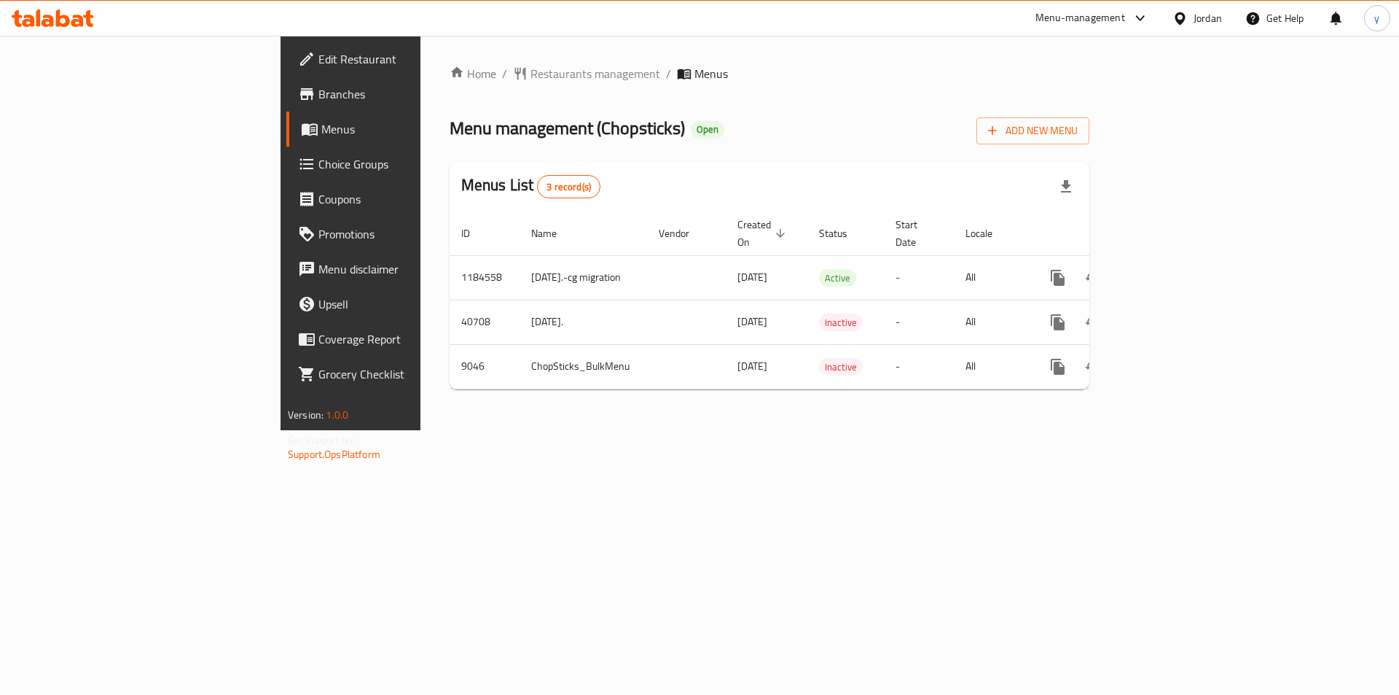
click at [318, 163] on span "Choice Groups" at bounding box center [410, 163] width 184 height 17
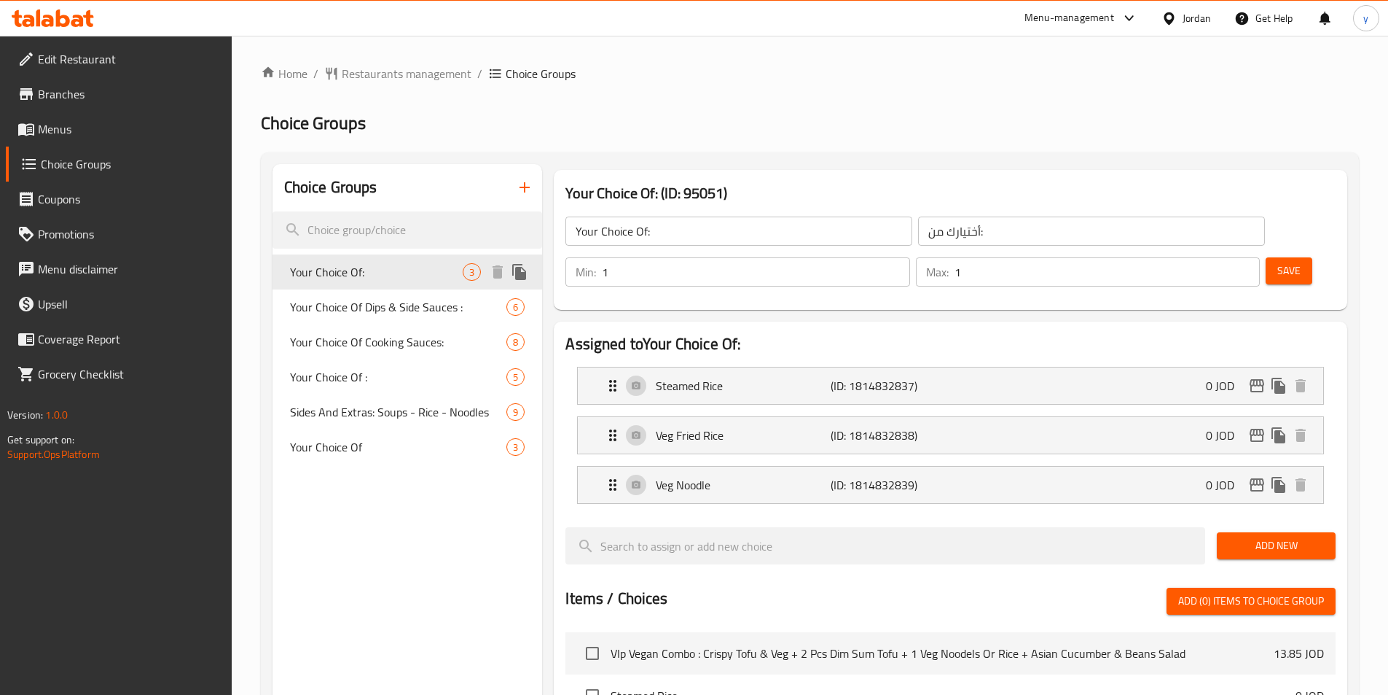
click at [347, 274] on span "Your Choice Of:" at bounding box center [376, 271] width 173 height 17
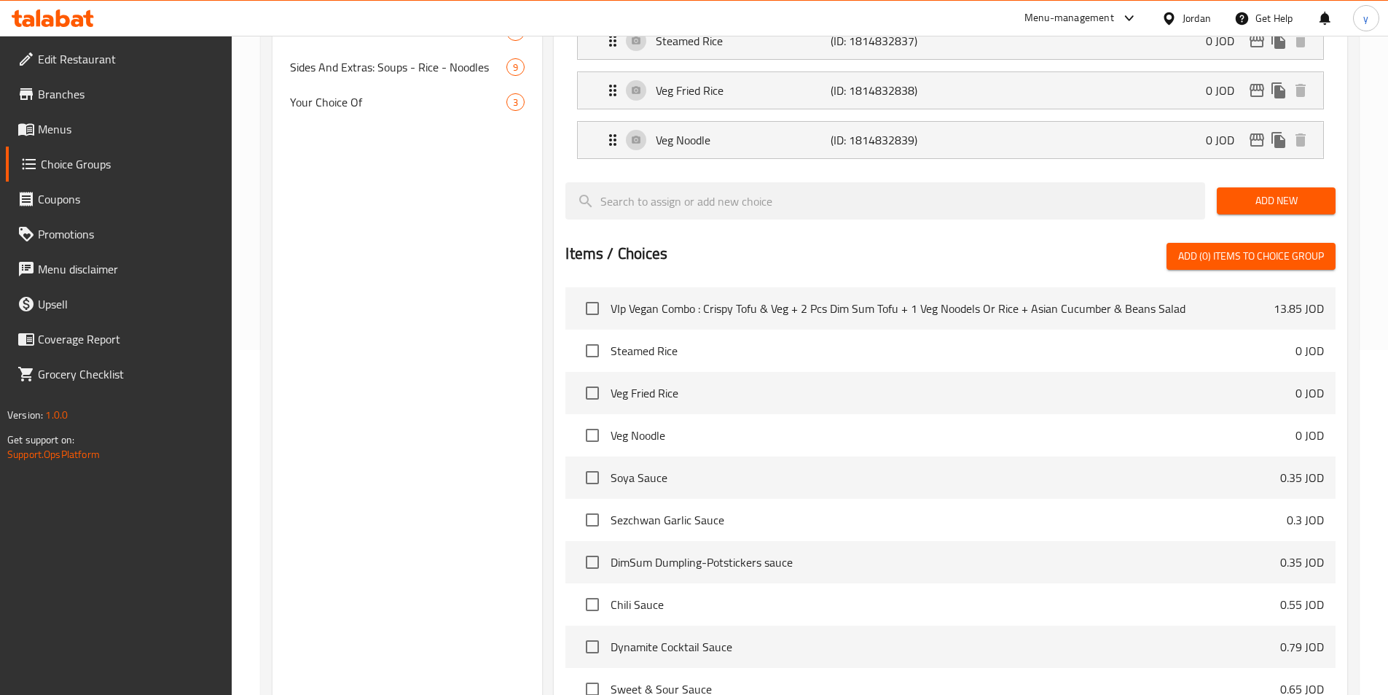
scroll to position [103, 0]
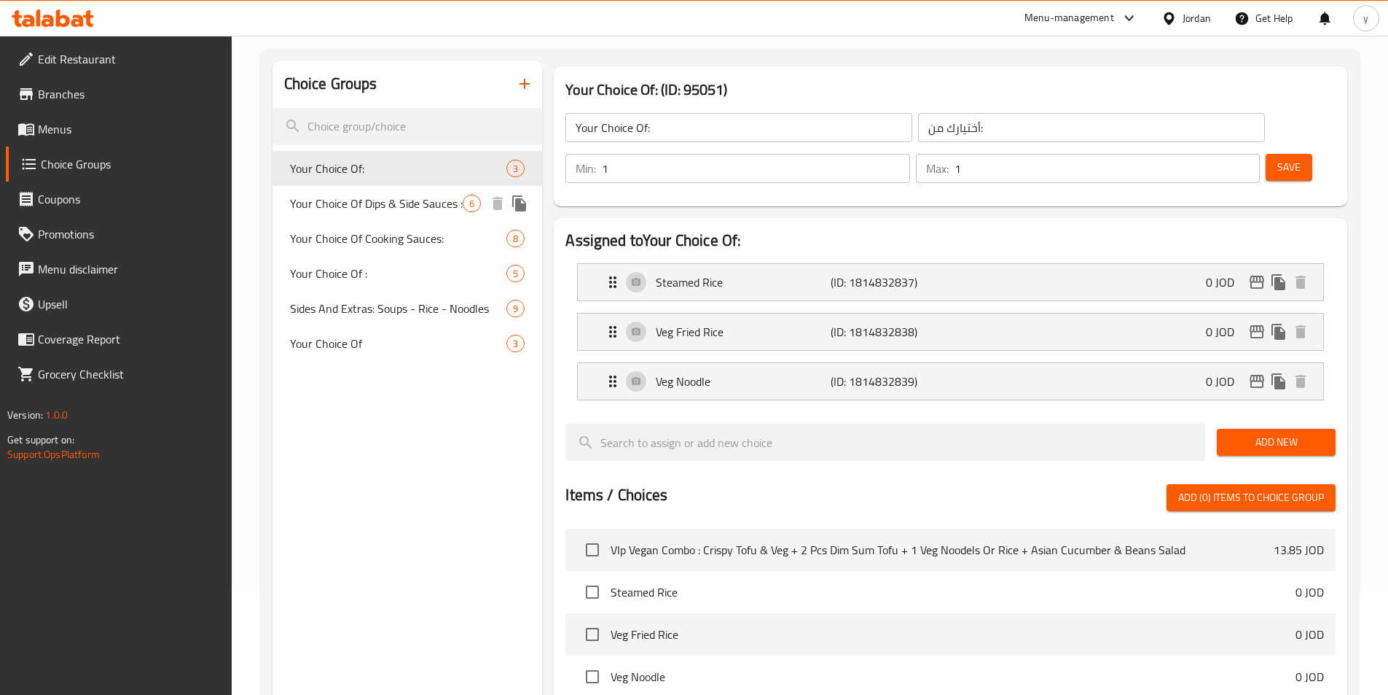
click at [364, 199] on span "Your Choice Of Dips & Side Sauces :" at bounding box center [376, 203] width 173 height 17
type input "Your Choice Of Dips & Side Sauces :"
type input "اختيارك من [DEMOGRAPHIC_DATA] والغموس:"
type input "0"
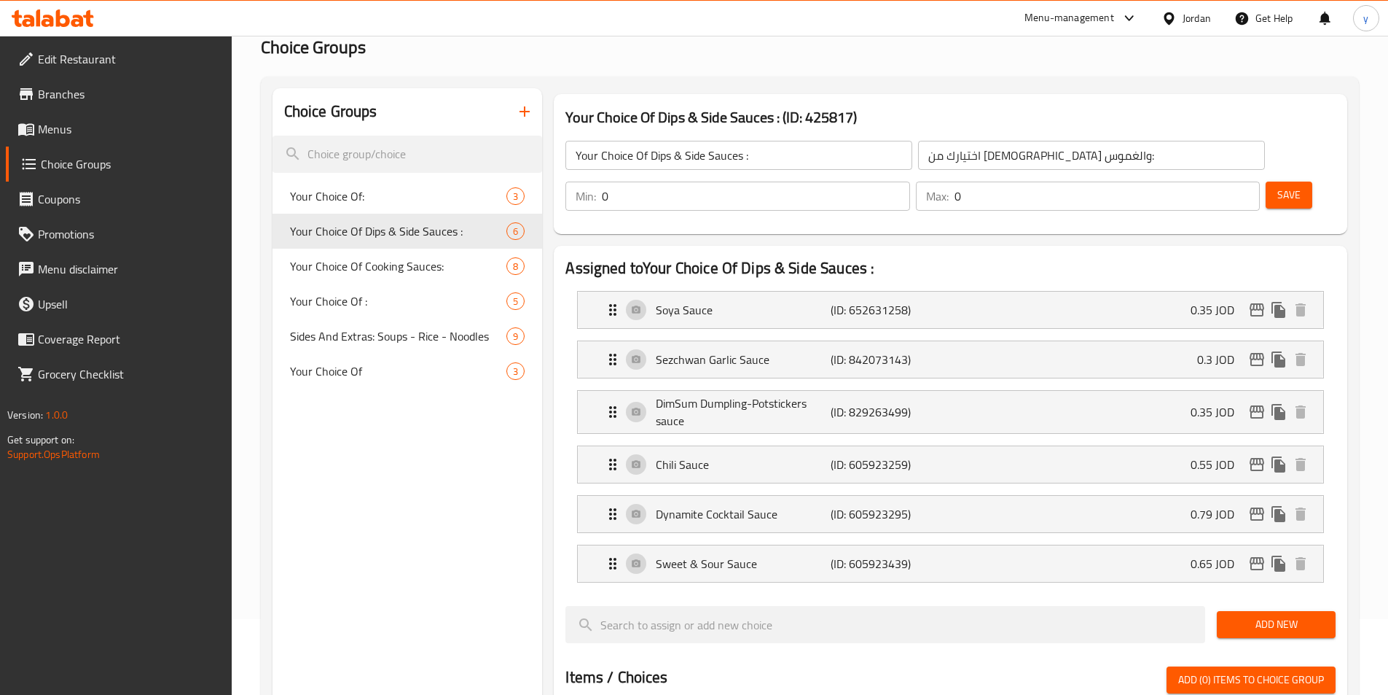
scroll to position [0, 0]
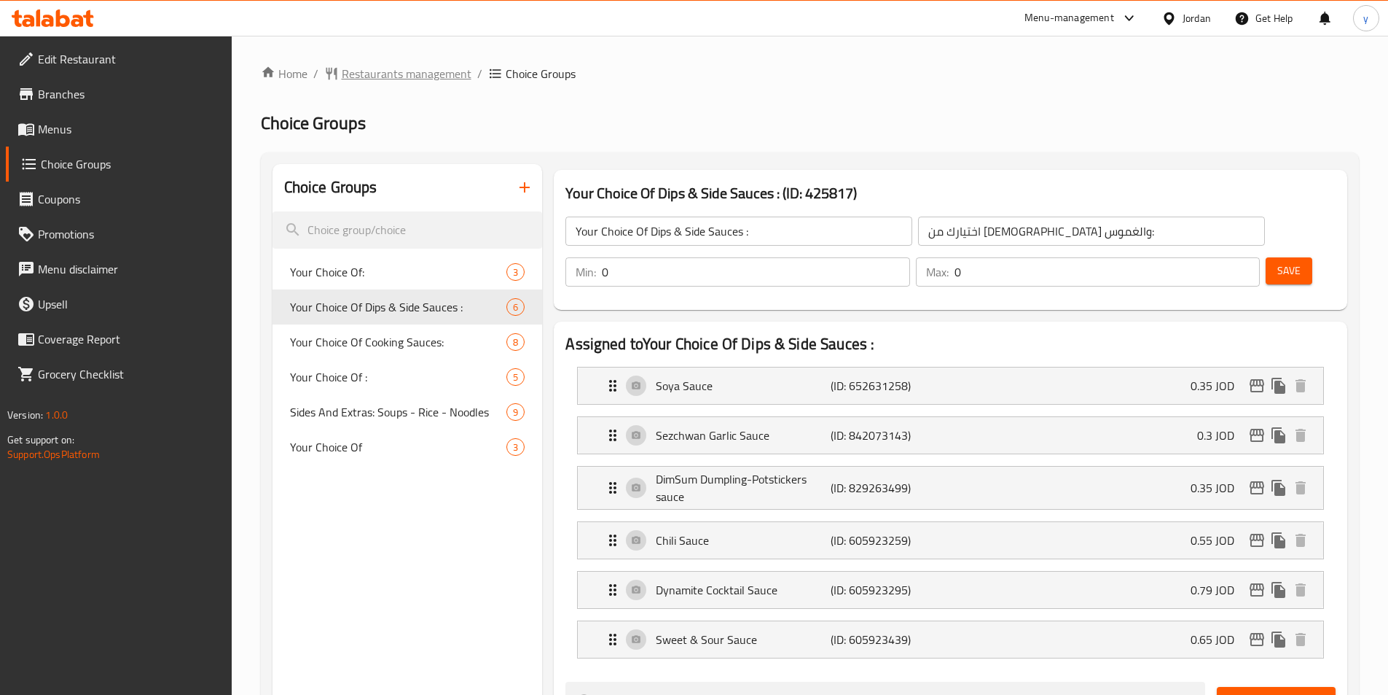
click at [401, 74] on span "Restaurants management" at bounding box center [407, 73] width 130 height 17
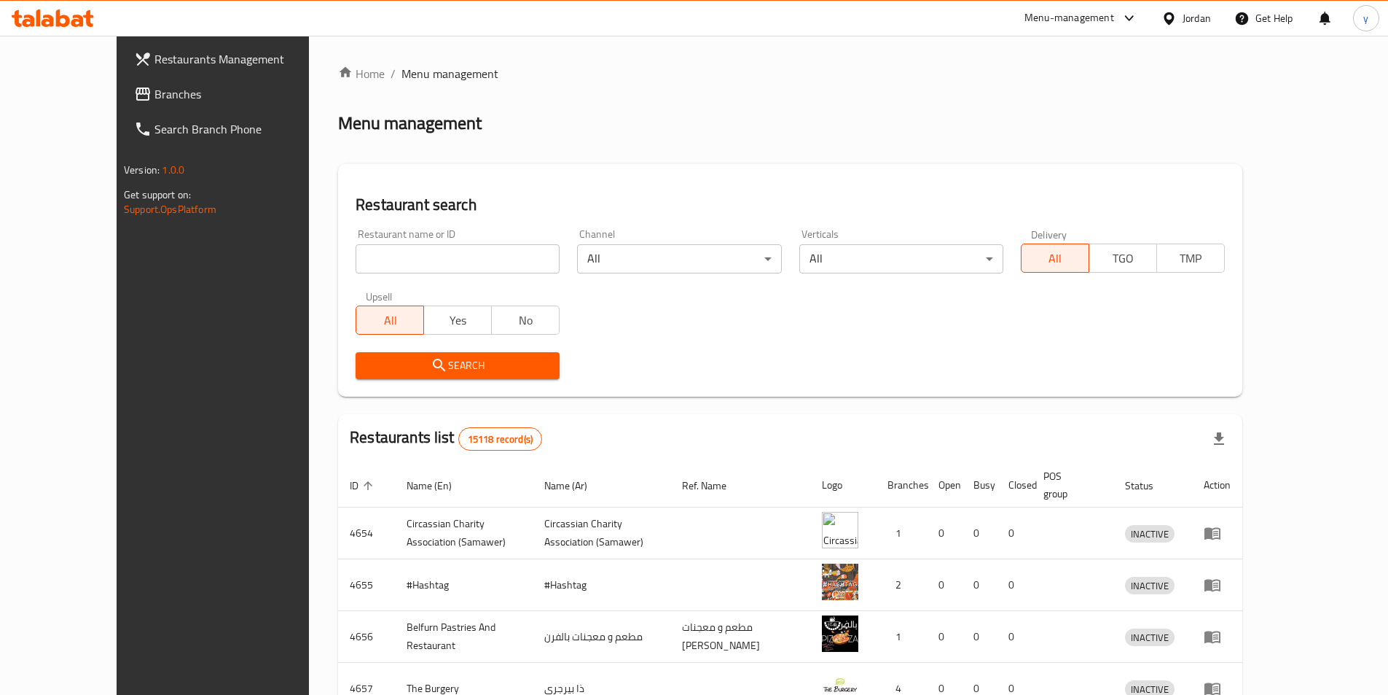
click at [155, 92] on span "Branches" at bounding box center [246, 93] width 182 height 17
